Goal: Task Accomplishment & Management: Use online tool/utility

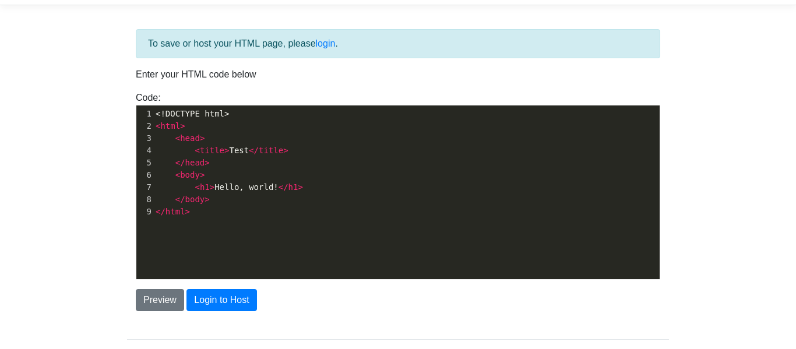
scroll to position [4, 0]
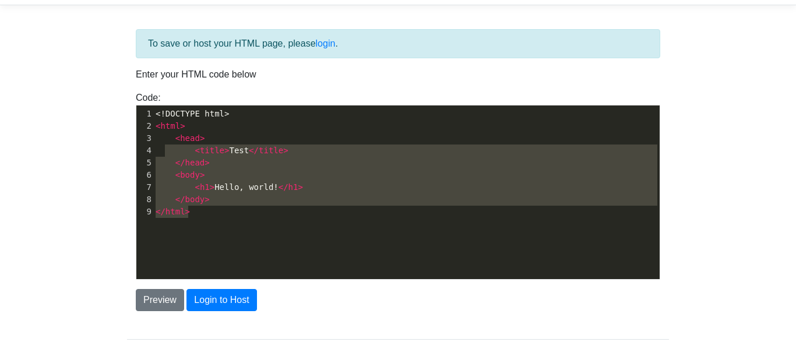
type textarea "<!DOCTYPE html> <html> <head> <title>Test</title> </head> <body> <h1>Hello, wor…"
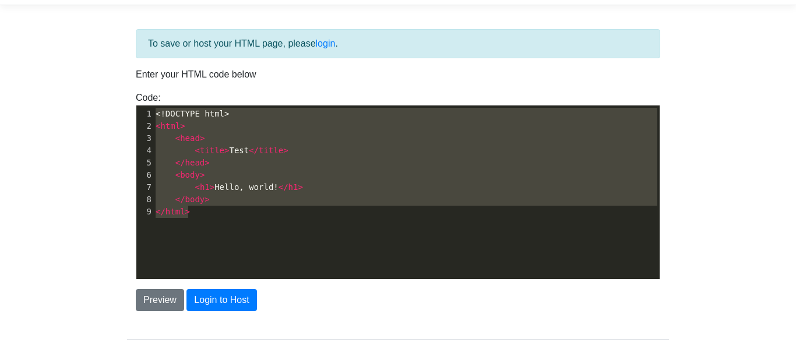
drag, startPoint x: 240, startPoint y: 220, endPoint x: 118, endPoint y: 87, distance: 180.1
click at [118, 87] on div "To save or host your HTML page, please login . Enter your HTML code below Code:…" at bounding box center [397, 199] width 559 height 369
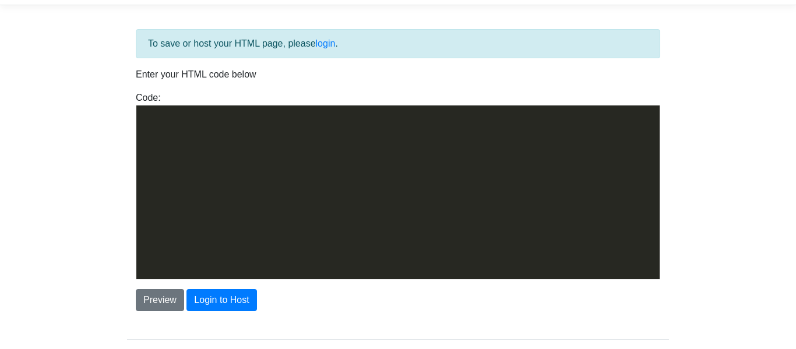
scroll to position [418, 0]
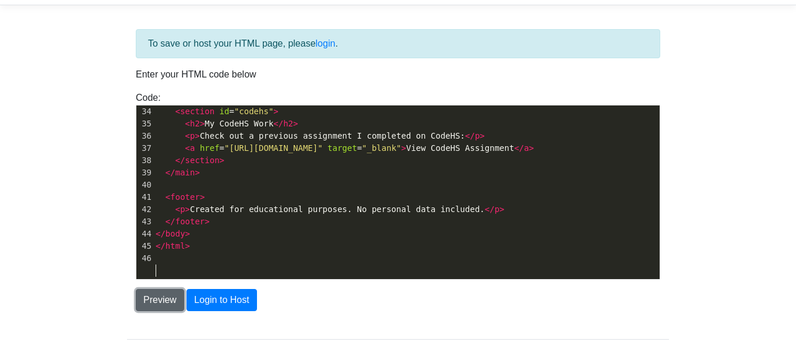
click at [161, 295] on button "Preview" at bounding box center [160, 300] width 48 height 22
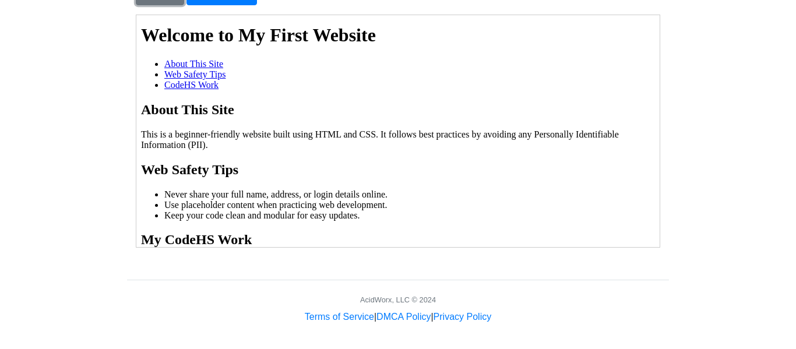
scroll to position [344, 0]
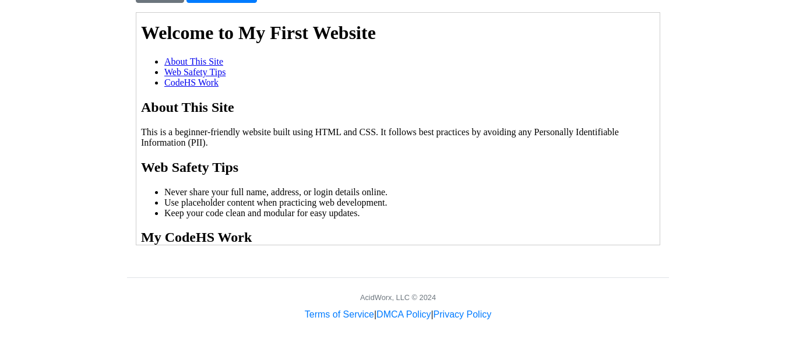
click at [210, 72] on link "Web Safety Tips" at bounding box center [194, 71] width 61 height 10
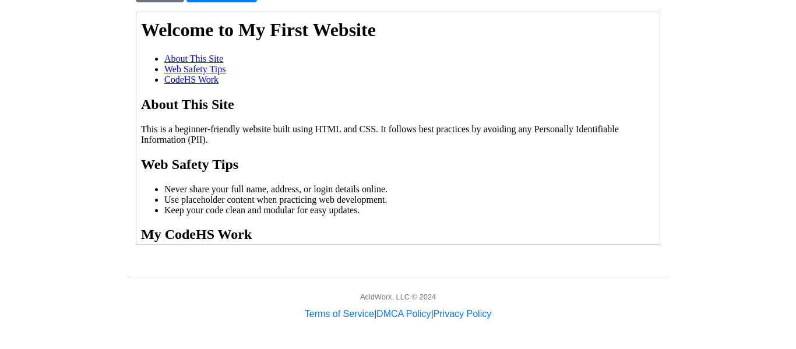
scroll to position [0, 0]
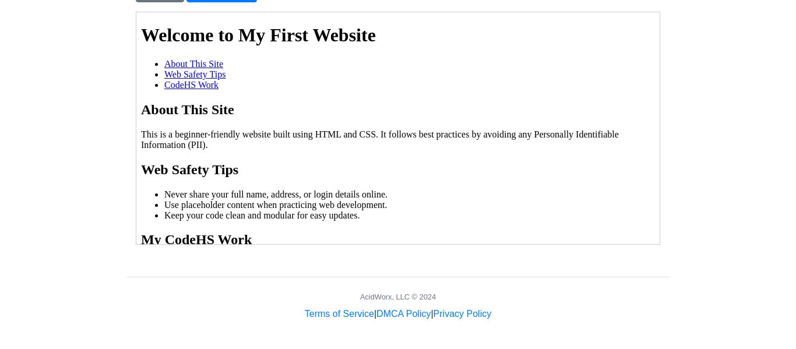
click at [210, 74] on link "Web Safety Tips" at bounding box center [194, 74] width 61 height 10
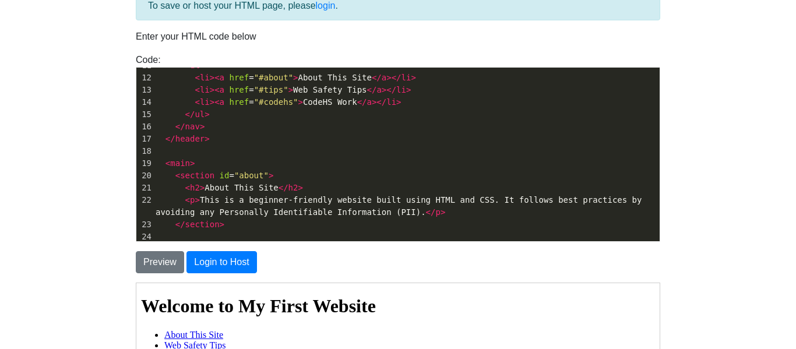
click at [278, 192] on span "</" at bounding box center [283, 187] width 10 height 9
type textarea "My WE"
type textarea "eb"
type textarea "e"
click at [372, 77] on span "</" at bounding box center [377, 77] width 10 height 9
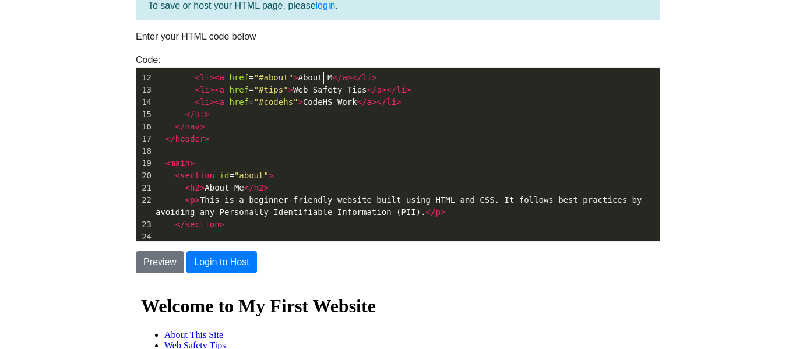
type textarea "Me"
click at [353, 90] on span "< li >< a href = "#tips" > Web Safety Tips </ a ></ li >" at bounding box center [283, 89] width 256 height 9
type textarea "My Hovv"
type textarea "bbies"
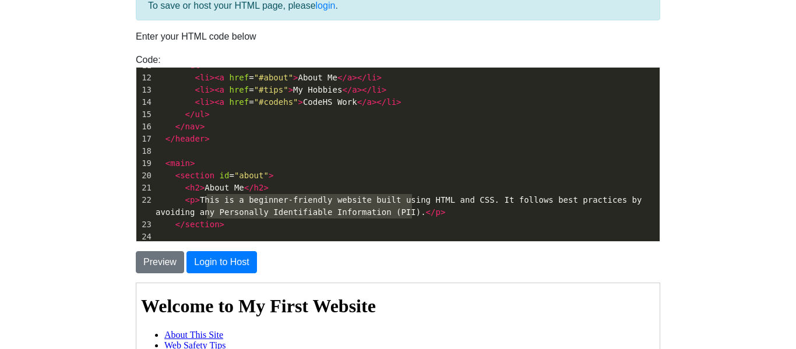
type textarea "his is a beginner-friendly website built usin"
drag, startPoint x: 411, startPoint y: 212, endPoint x: 201, endPoint y: 202, distance: 210.5
click at [201, 202] on span "< p > This is a beginner-friendly website built using HTML and CSS. It follows …" at bounding box center [400, 206] width 491 height 22
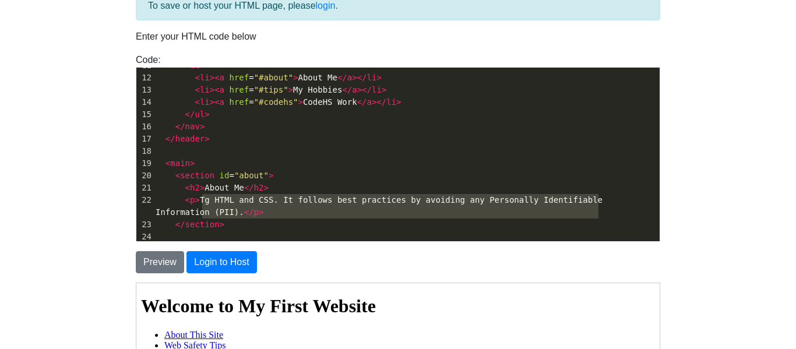
type textarea "g HTML and CSS. It follows best practices by avoiding any Personally Identifiab…"
drag, startPoint x: 202, startPoint y: 201, endPoint x: 602, endPoint y: 196, distance: 400.1
click at [602, 196] on span "< p > Tg HTML and CSS. It follows best practices by avoiding any Personally Ide…" at bounding box center [380, 206] width 451 height 22
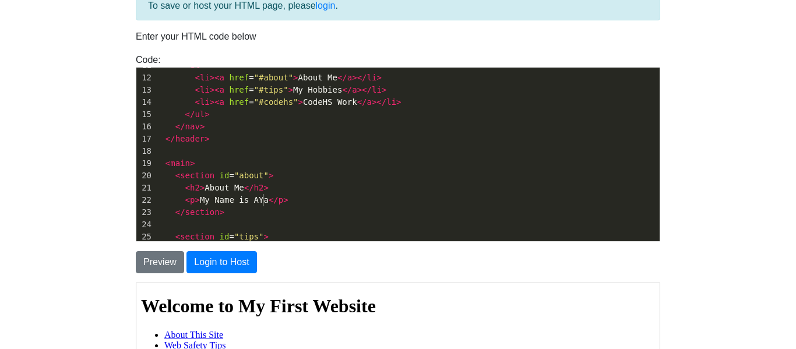
type textarea "My Name is [PERSON_NAME]"
type textarea "[PERSON_NAME][DEMOGRAPHIC_DATA] and I am in 12th grade"
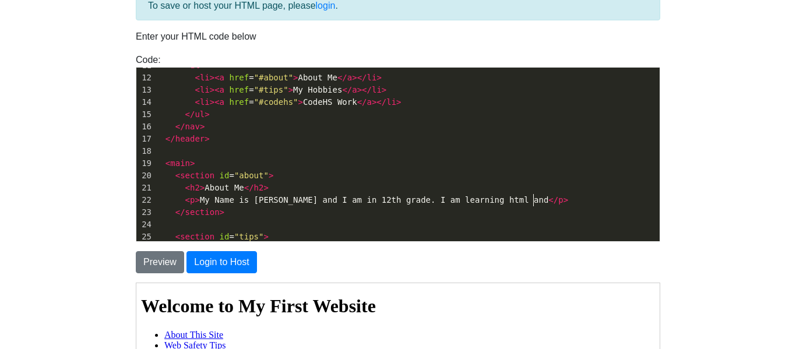
type textarea ". I am learning html and v"
type textarea "Digital Art and Animationm u"
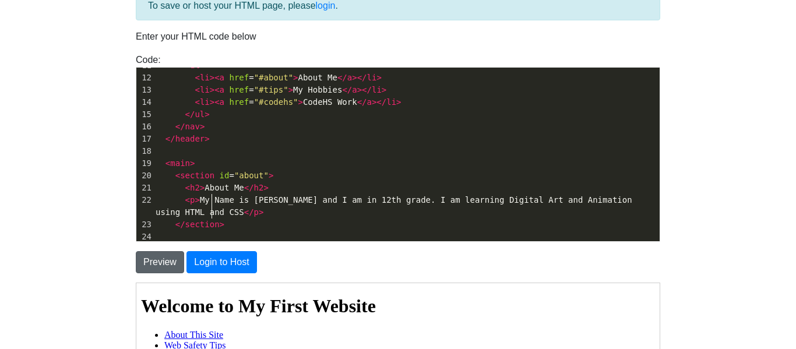
type textarea "using HTML and CSS"
click at [170, 266] on button "Preview" at bounding box center [160, 262] width 48 height 22
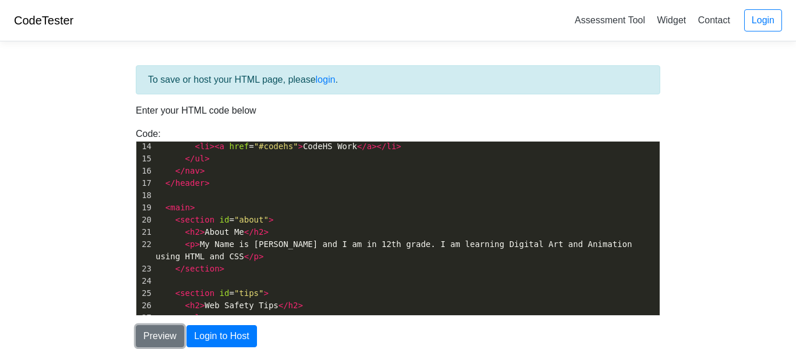
scroll to position [180, 0]
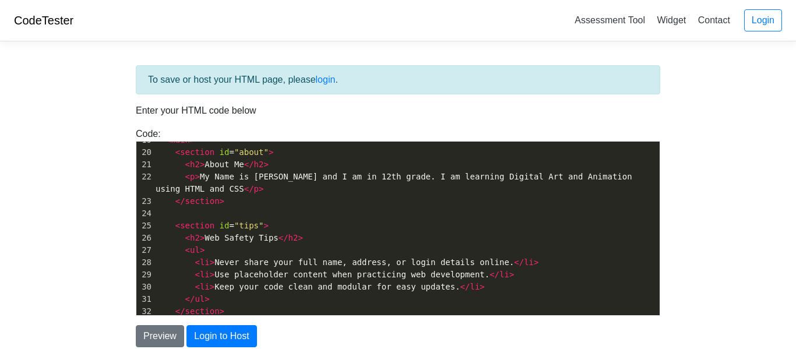
click at [270, 241] on span "< h2 > Web Safety Tips </ h2 >" at bounding box center [228, 237] width 147 height 9
type textarea "My Hobbies"
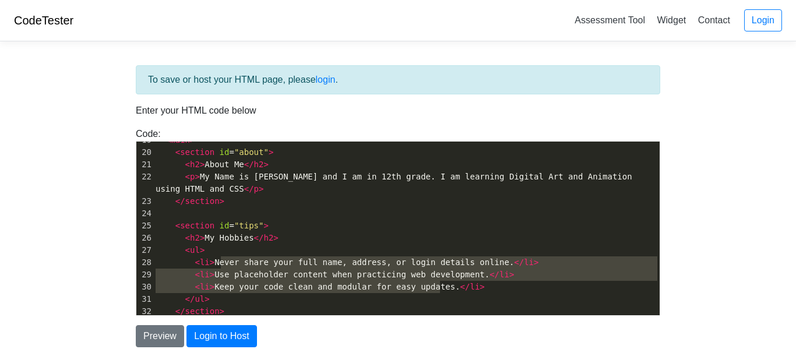
type textarea "ever share your full name, address, or login details online.</li> <li>Use place…"
drag, startPoint x: 441, startPoint y: 288, endPoint x: 216, endPoint y: 259, distance: 226.6
click at [216, 259] on div "1 <!DOCTYPE html> 2 < html > 3 < head > 4 < title > Your First Website </ title…" at bounding box center [406, 201] width 506 height 575
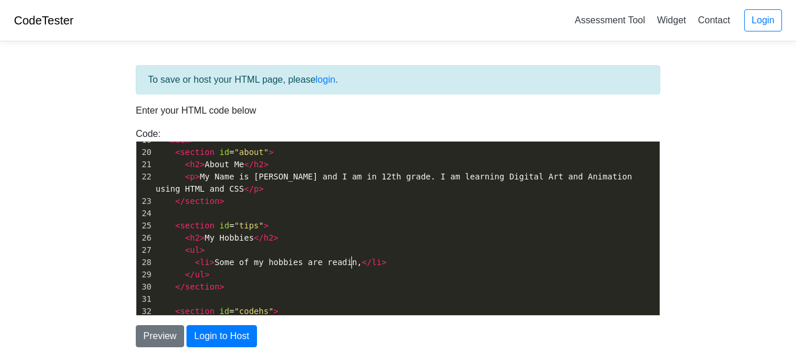
type textarea "Some of my hobbies are readin,"
type textarea "g,"
type textarea "ng, writing, spending time with family, and palying"
type textarea "laying i"
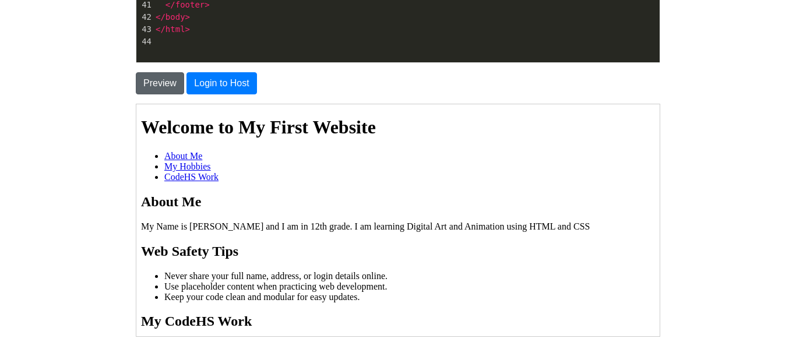
type textarea "video games."
click at [154, 85] on button "Preview" at bounding box center [160, 83] width 48 height 22
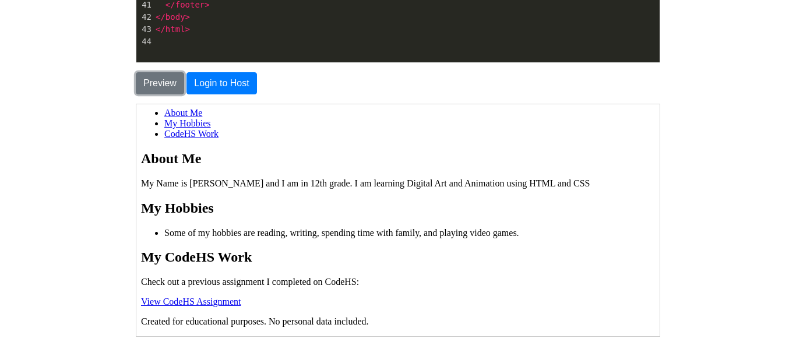
scroll to position [0, 0]
